Goal: Information Seeking & Learning: Learn about a topic

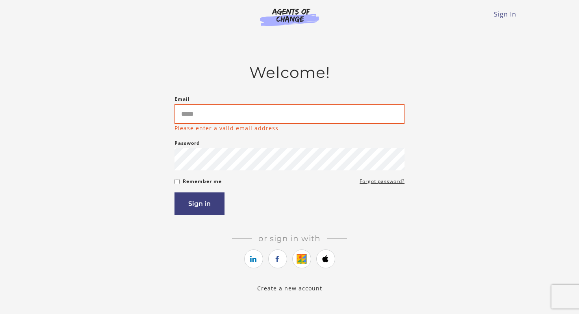
type input "**********"
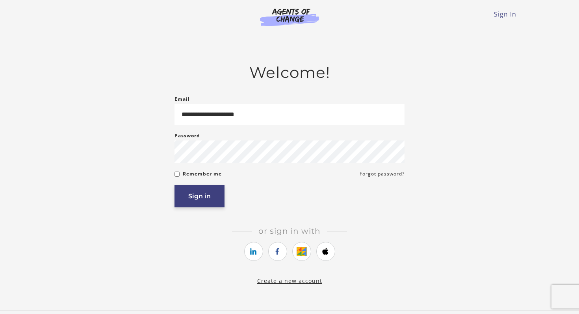
click at [221, 195] on button "Sign in" at bounding box center [200, 196] width 50 height 22
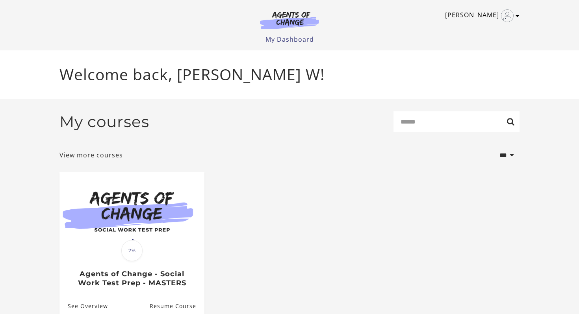
click at [501, 17] on img "Toggle menu" at bounding box center [507, 15] width 13 height 13
click at [485, 30] on link "My Account" at bounding box center [486, 28] width 69 height 13
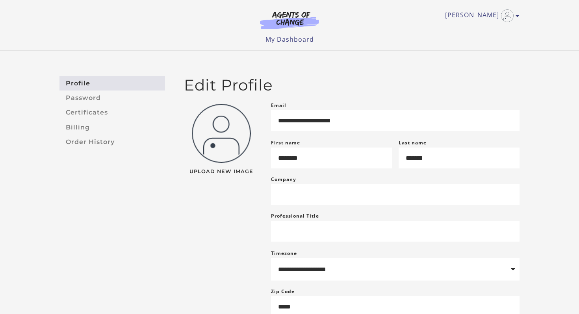
click at [267, 31] on section at bounding box center [290, 22] width 76 height 22
click at [288, 21] on img at bounding box center [290, 20] width 76 height 18
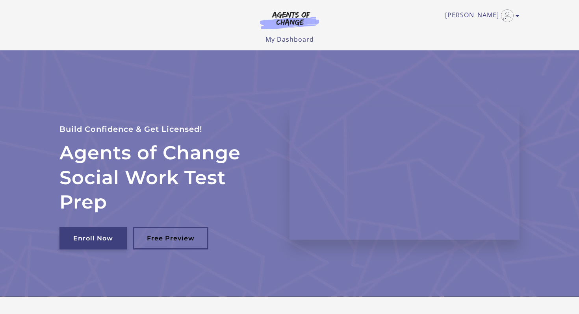
click at [108, 233] on link "Enroll Now" at bounding box center [93, 238] width 67 height 22
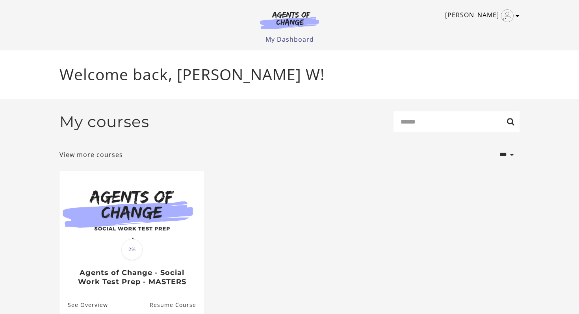
click at [499, 16] on link "[PERSON_NAME]" at bounding box center [480, 15] width 71 height 13
click at [415, 154] on div "**********" at bounding box center [290, 155] width 460 height 20
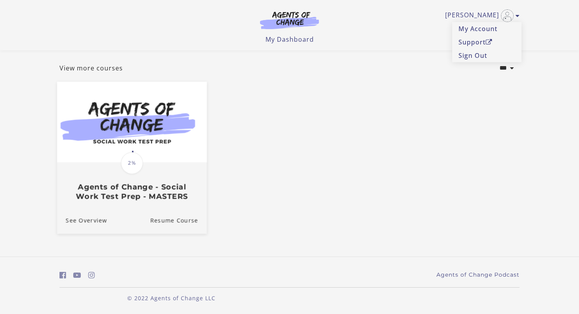
click at [116, 184] on h3 "Agents of Change - Social Work Test Prep - MASTERS" at bounding box center [132, 192] width 132 height 18
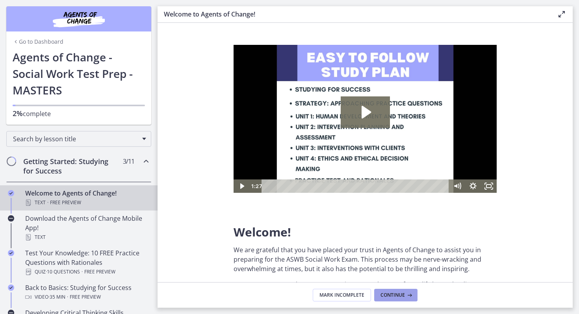
click at [393, 295] on span "Continue" at bounding box center [393, 295] width 24 height 6
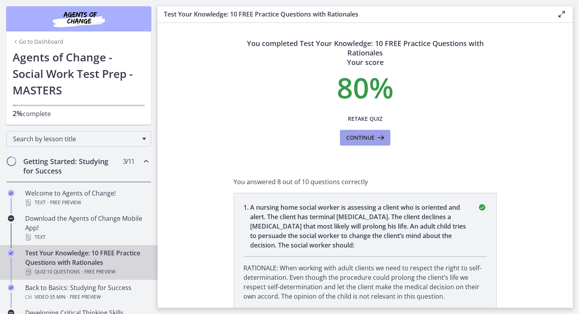
click at [353, 139] on span "Continue" at bounding box center [360, 137] width 28 height 9
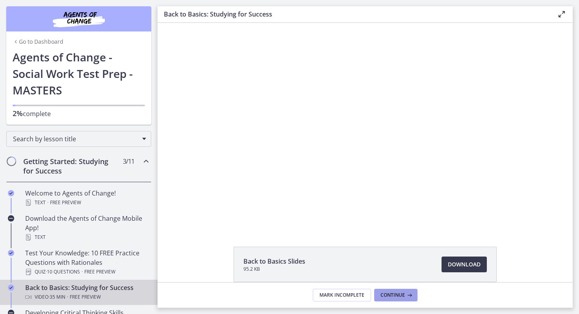
click at [402, 300] on button "Continue" at bounding box center [395, 295] width 43 height 13
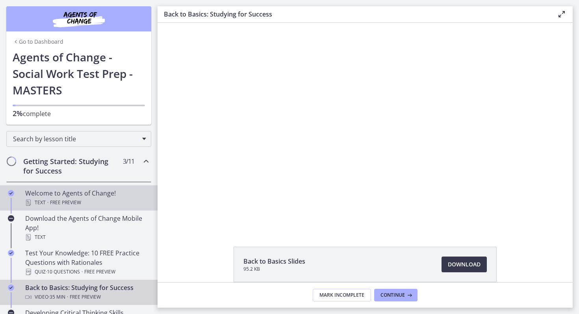
click at [75, 196] on div "Welcome to Agents of Change! Text · Free preview" at bounding box center [86, 198] width 123 height 19
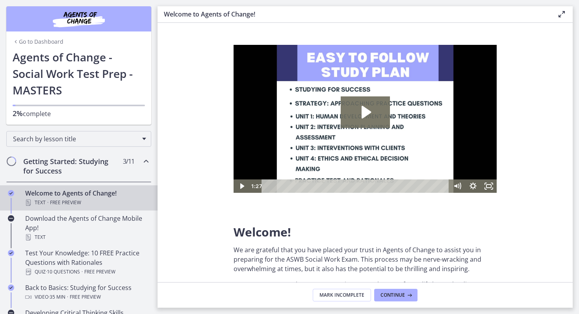
click at [77, 169] on h2 "Getting Started: Studying for Success" at bounding box center [71, 166] width 96 height 19
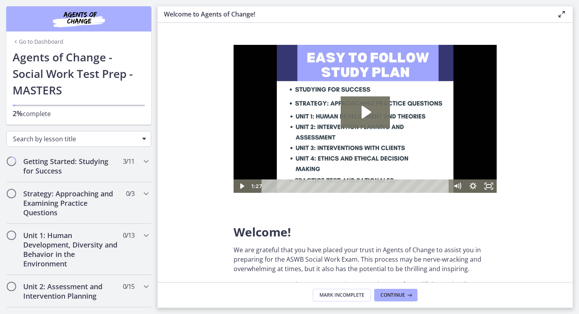
click at [71, 141] on span "Search by lesson title" at bounding box center [75, 139] width 125 height 9
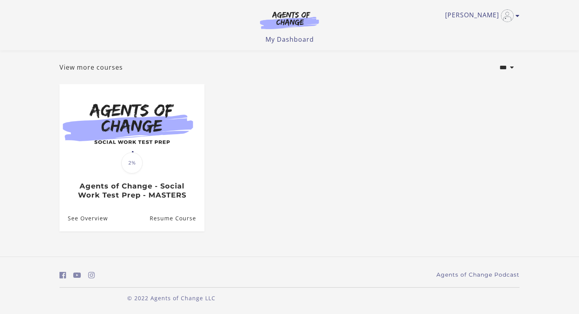
scroll to position [38, 0]
click at [493, 16] on link "Makayla W" at bounding box center [480, 15] width 71 height 13
click at [471, 73] on select "**********" at bounding box center [494, 67] width 52 height 21
click at [514, 11] on link "Makayla W" at bounding box center [480, 15] width 71 height 13
click at [514, 11] on link "[PERSON_NAME]" at bounding box center [480, 15] width 71 height 13
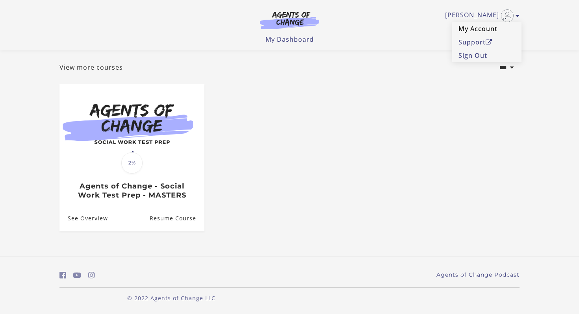
click at [495, 26] on link "My Account" at bounding box center [486, 28] width 69 height 13
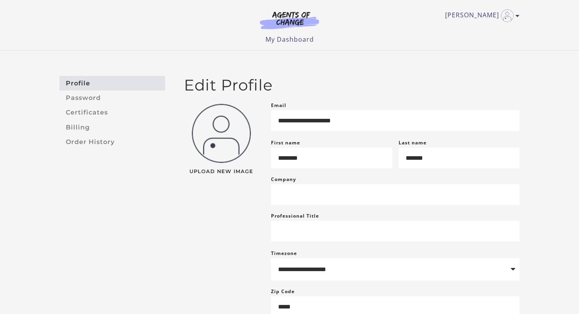
click at [299, 22] on img at bounding box center [290, 20] width 76 height 18
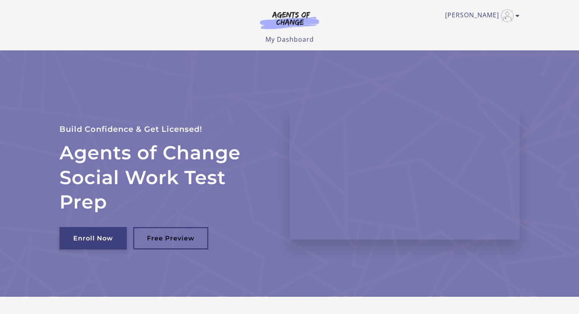
click at [104, 235] on link "Enroll Now" at bounding box center [93, 238] width 67 height 22
